Goal: Register for event/course

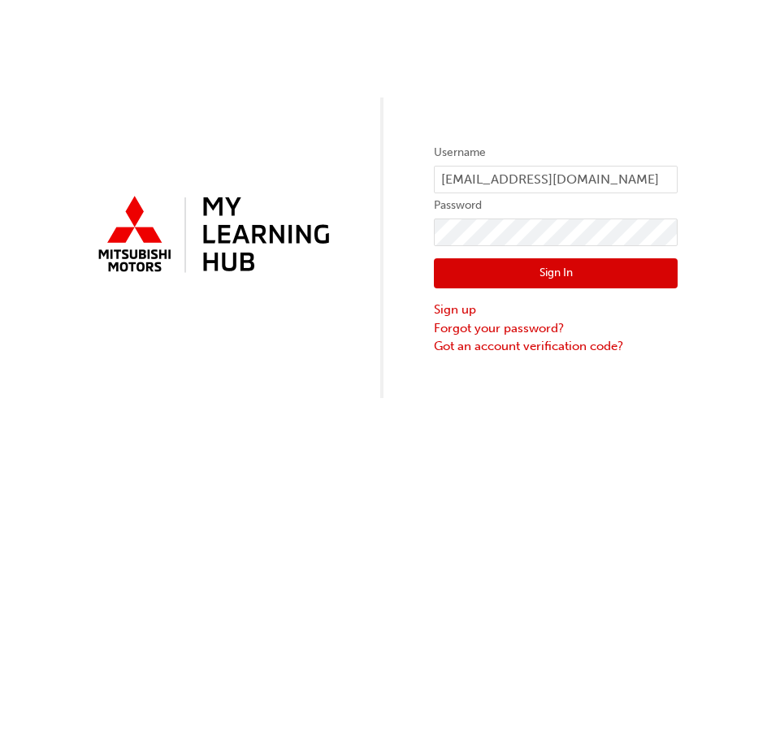
click at [526, 271] on button "Sign In" at bounding box center [556, 273] width 244 height 31
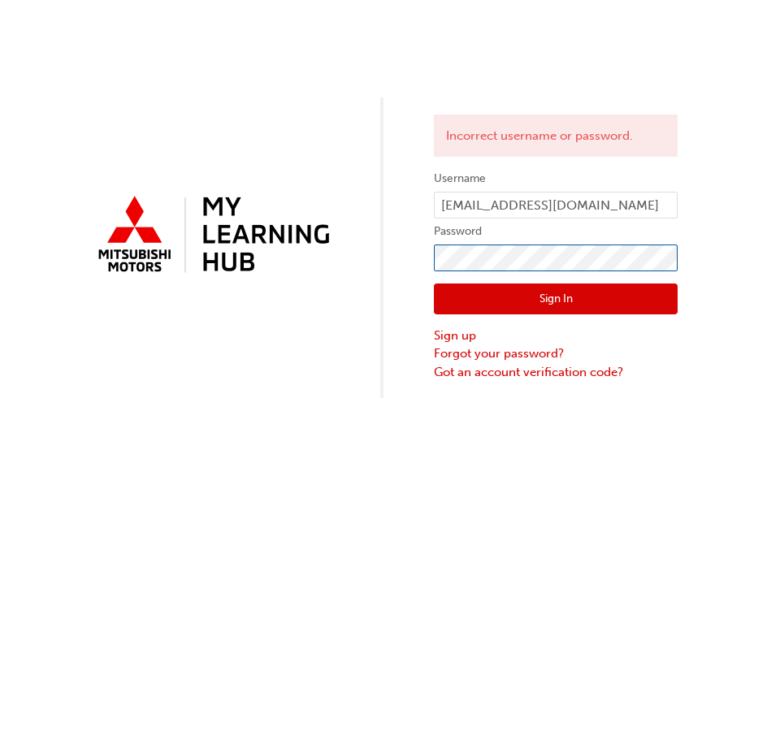
click at [254, 325] on div "Incorrect username or password. Username [EMAIL_ADDRESS][DOMAIN_NAME] Password …" at bounding box center [383, 199] width 767 height 398
click button "Sign In" at bounding box center [556, 299] width 244 height 31
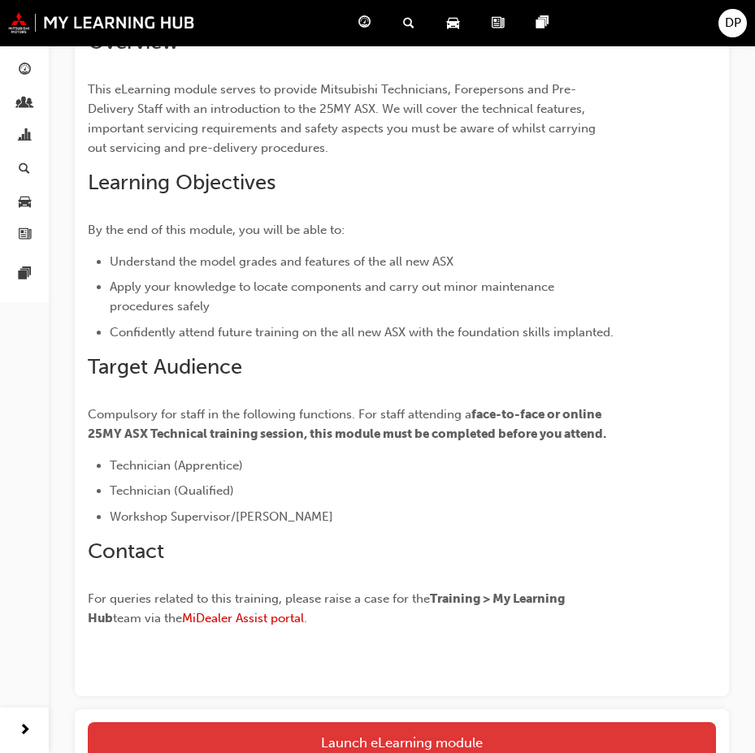
scroll to position [365, 0]
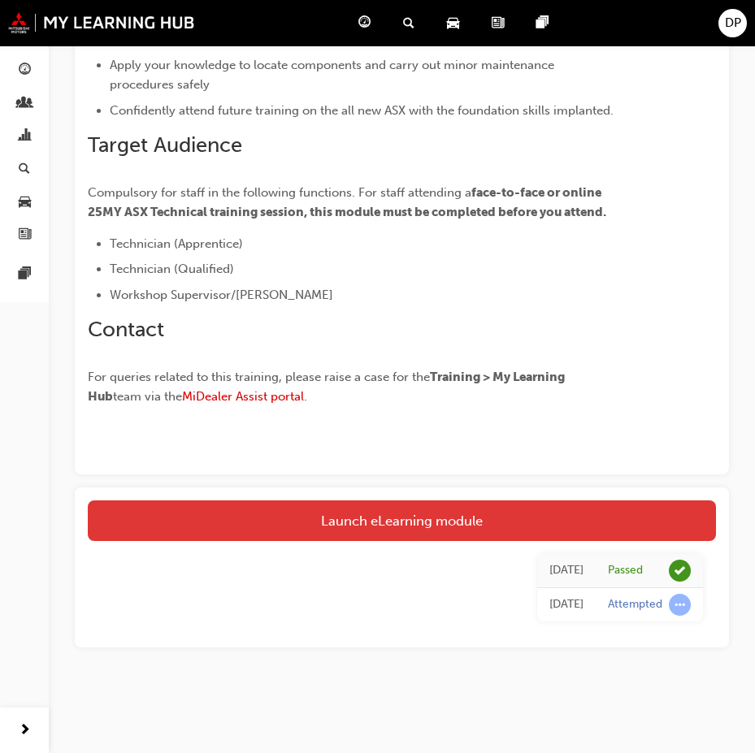
click at [438, 523] on link "Launch eLearning module" at bounding box center [402, 520] width 628 height 41
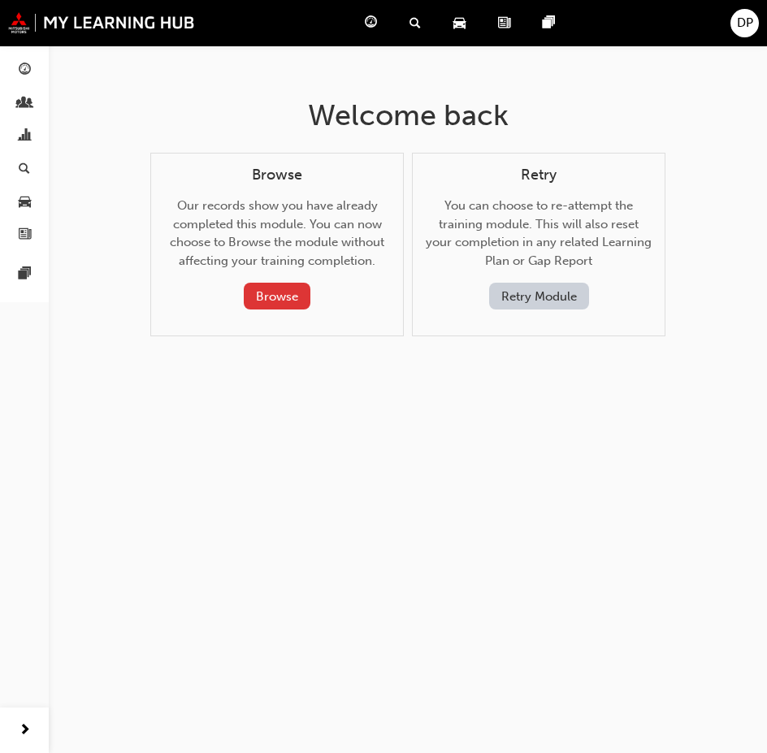
click at [292, 293] on button "Browse" at bounding box center [277, 296] width 67 height 27
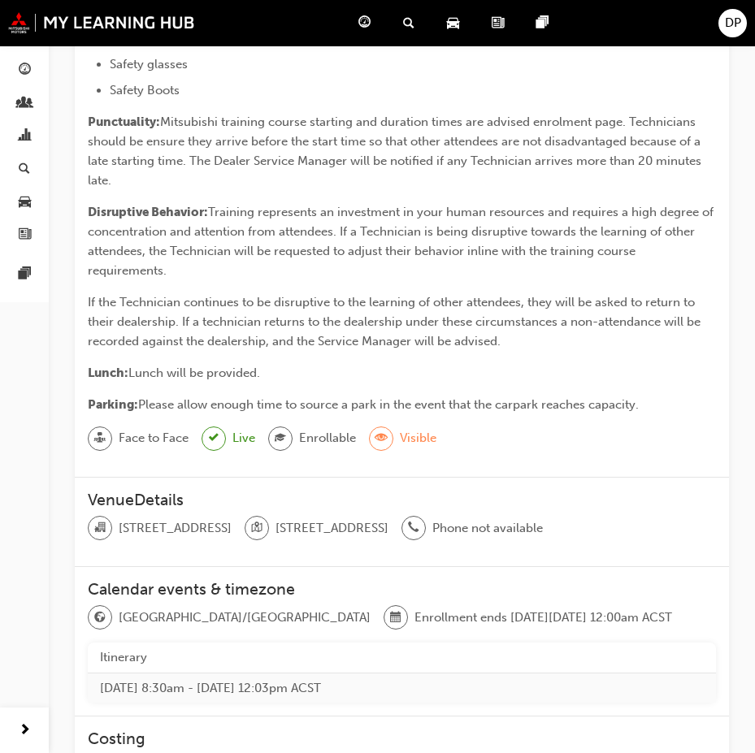
scroll to position [569, 0]
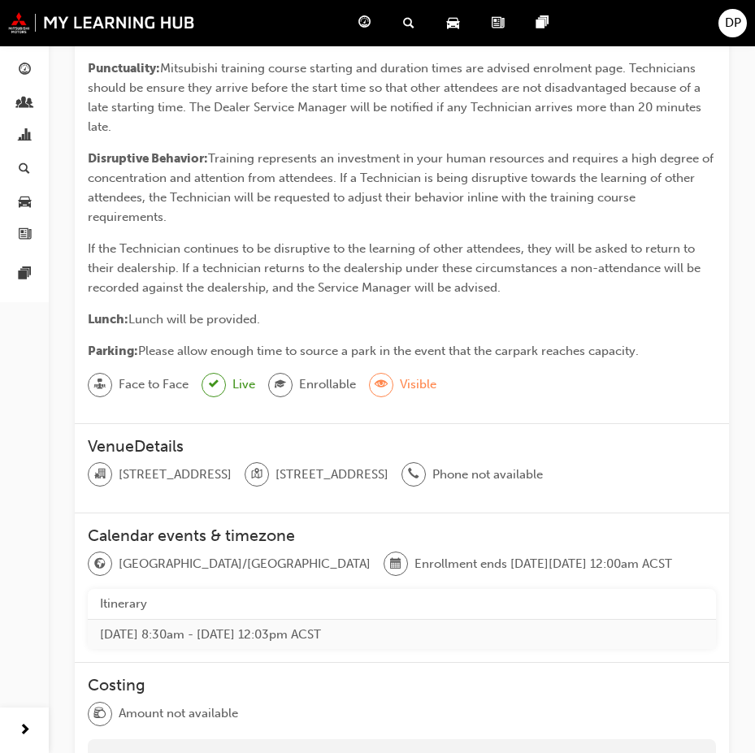
click at [93, 385] on div at bounding box center [100, 385] width 24 height 24
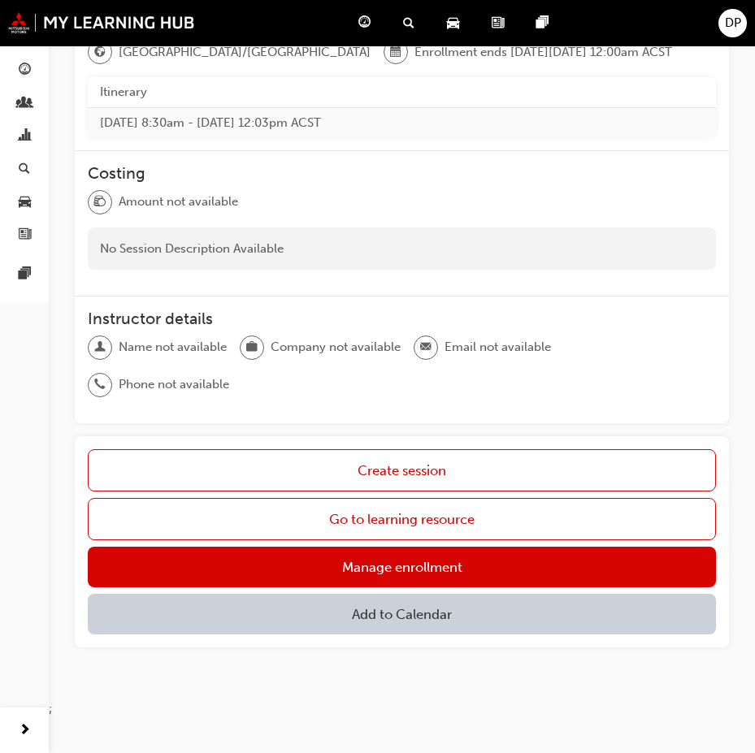
scroll to position [1123, 0]
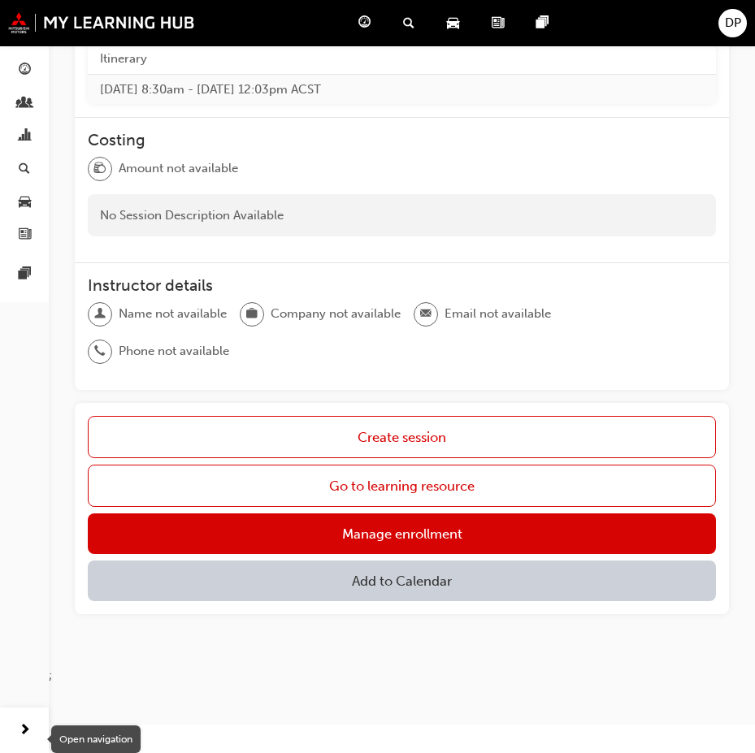
click at [28, 731] on span "next-icon" at bounding box center [25, 731] width 12 height 20
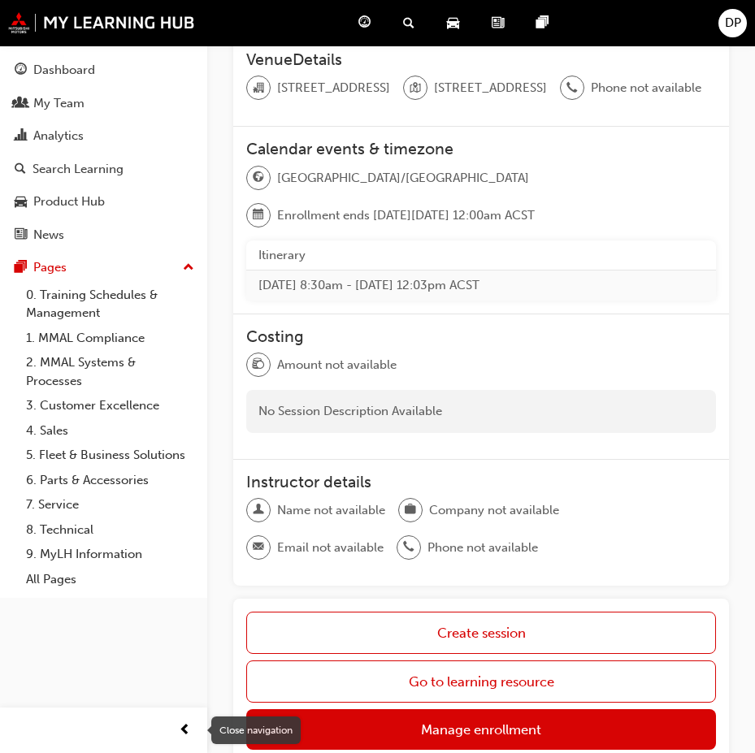
click at [180, 736] on span "prev-icon" at bounding box center [185, 731] width 12 height 20
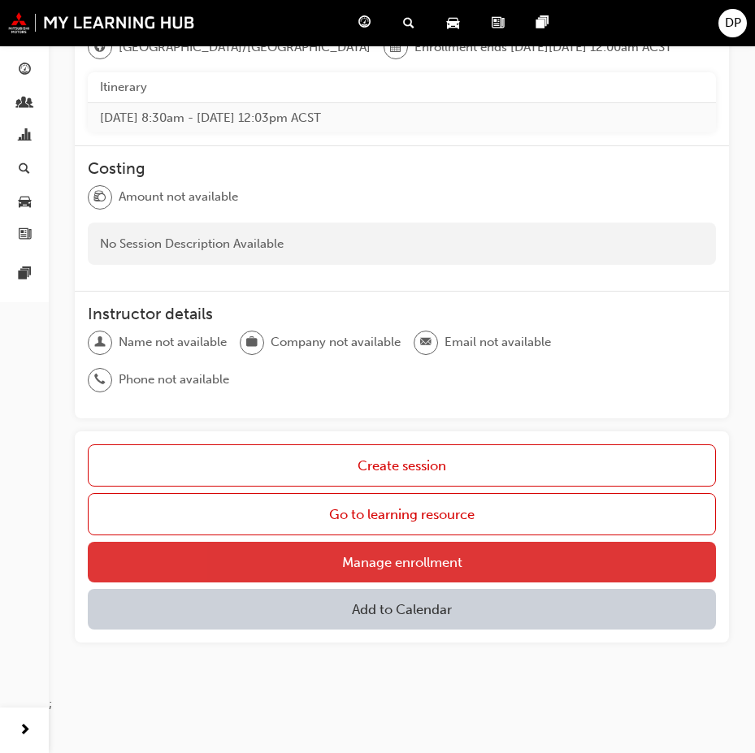
click at [535, 561] on link "Manage enrollment" at bounding box center [402, 562] width 628 height 41
